Goal: Find specific page/section: Find specific page/section

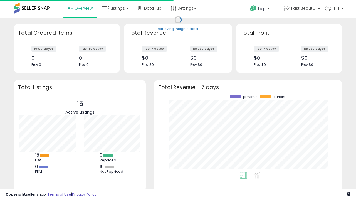
scroll to position [77, 177]
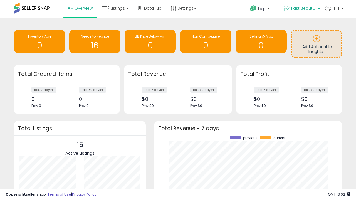
click at [301, 9] on span "Fast Beauty ([GEOGRAPHIC_DATA])" at bounding box center [303, 9] width 25 height 6
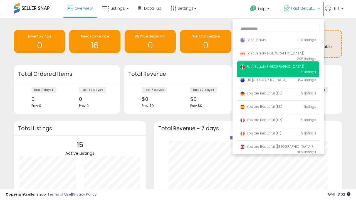
click at [278, 41] on p "Fast Beauty 397 listings" at bounding box center [278, 40] width 82 height 11
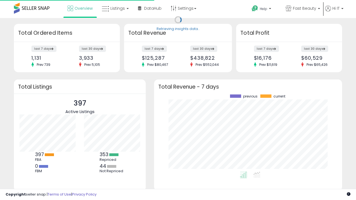
scroll to position [77, 177]
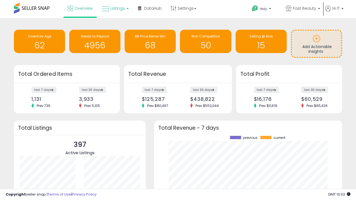
click at [114, 8] on span "Listings" at bounding box center [117, 9] width 14 height 6
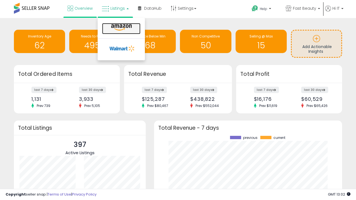
click at [121, 28] on icon at bounding box center [121, 27] width 24 height 7
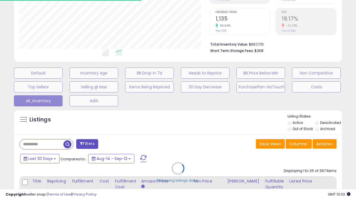
scroll to position [71, 0]
